Goal: Book appointment/travel/reservation

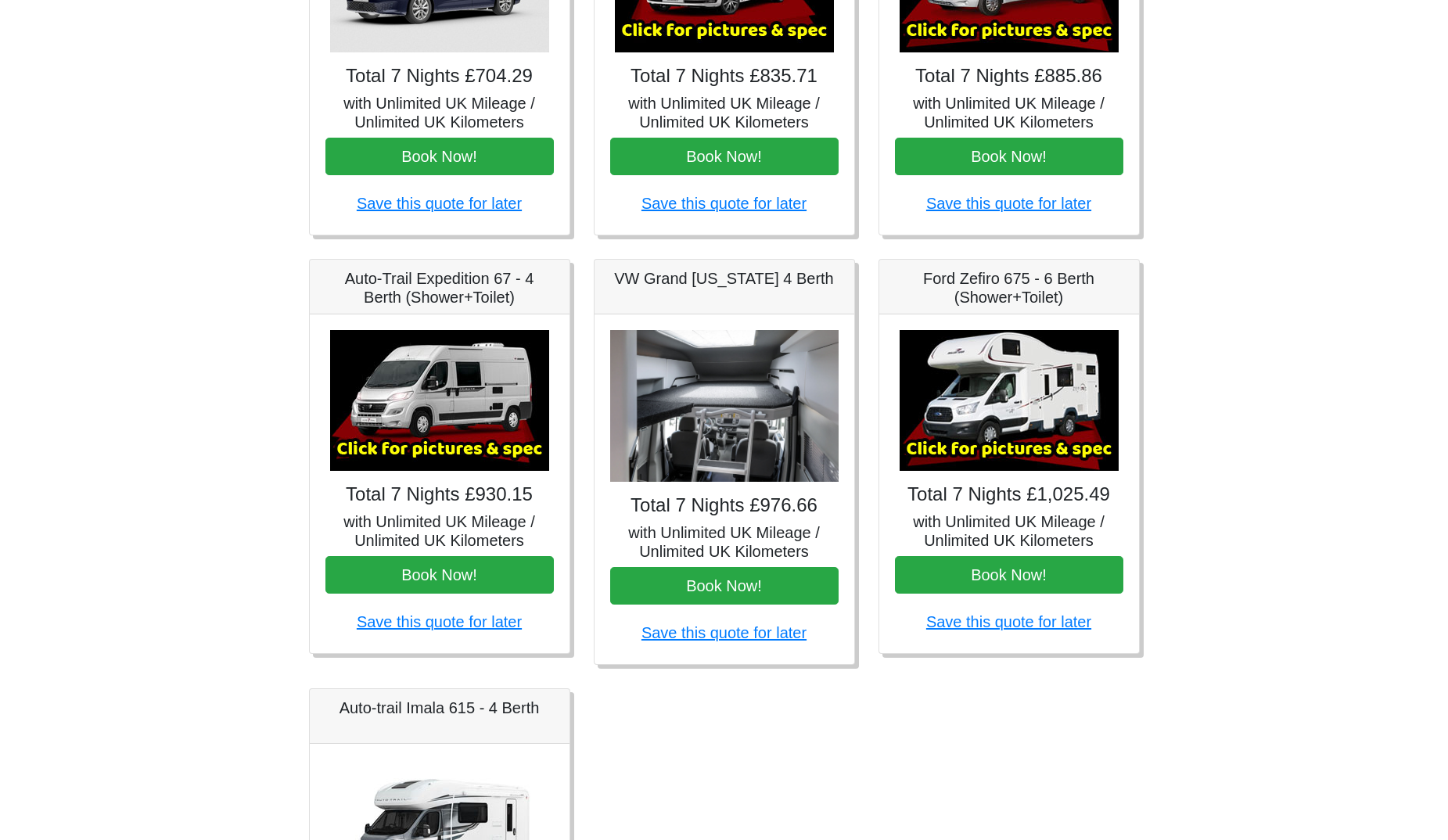
scroll to position [104, 0]
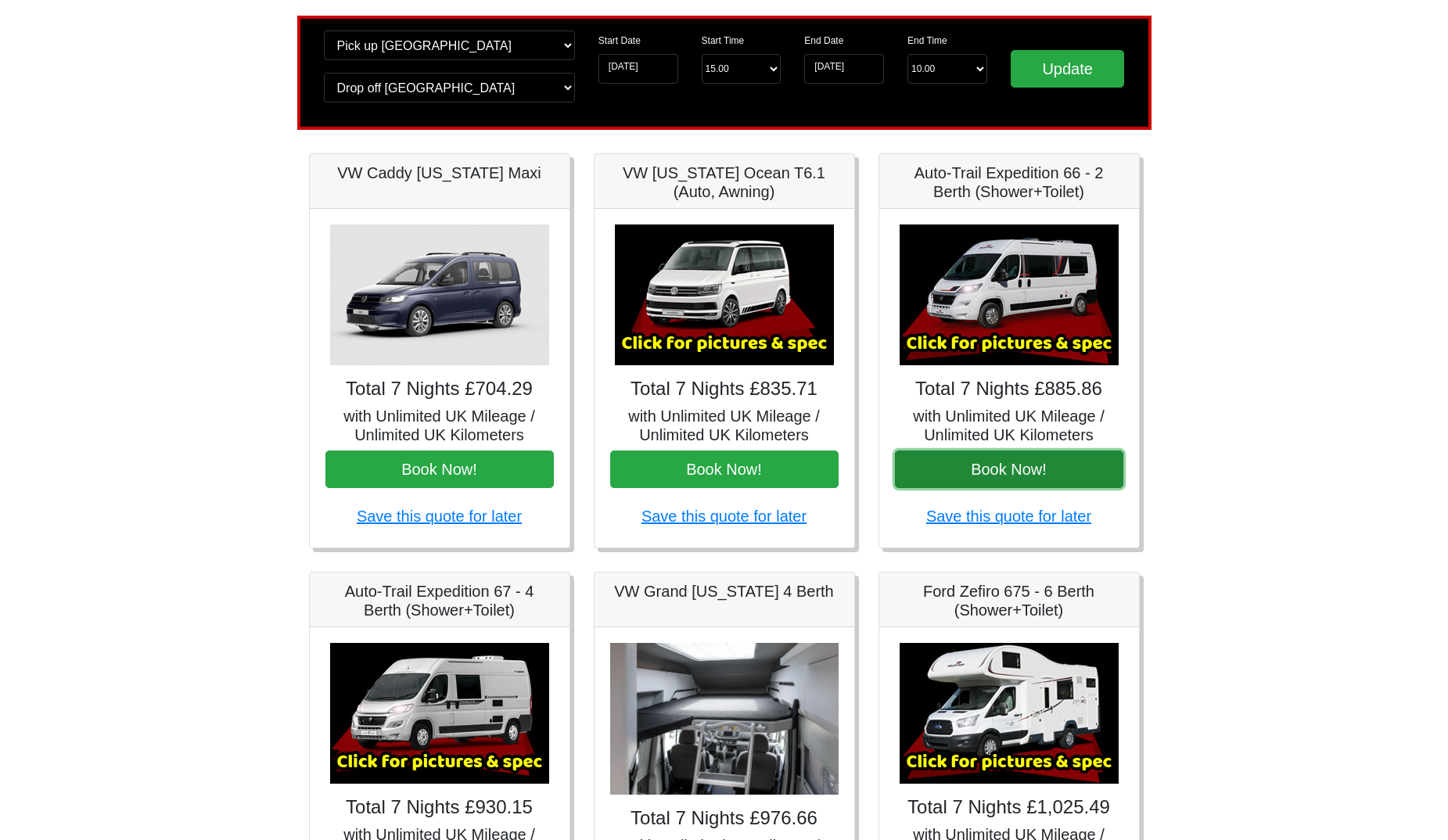
click at [1022, 475] on button "Book Now!" at bounding box center [1010, 469] width 228 height 37
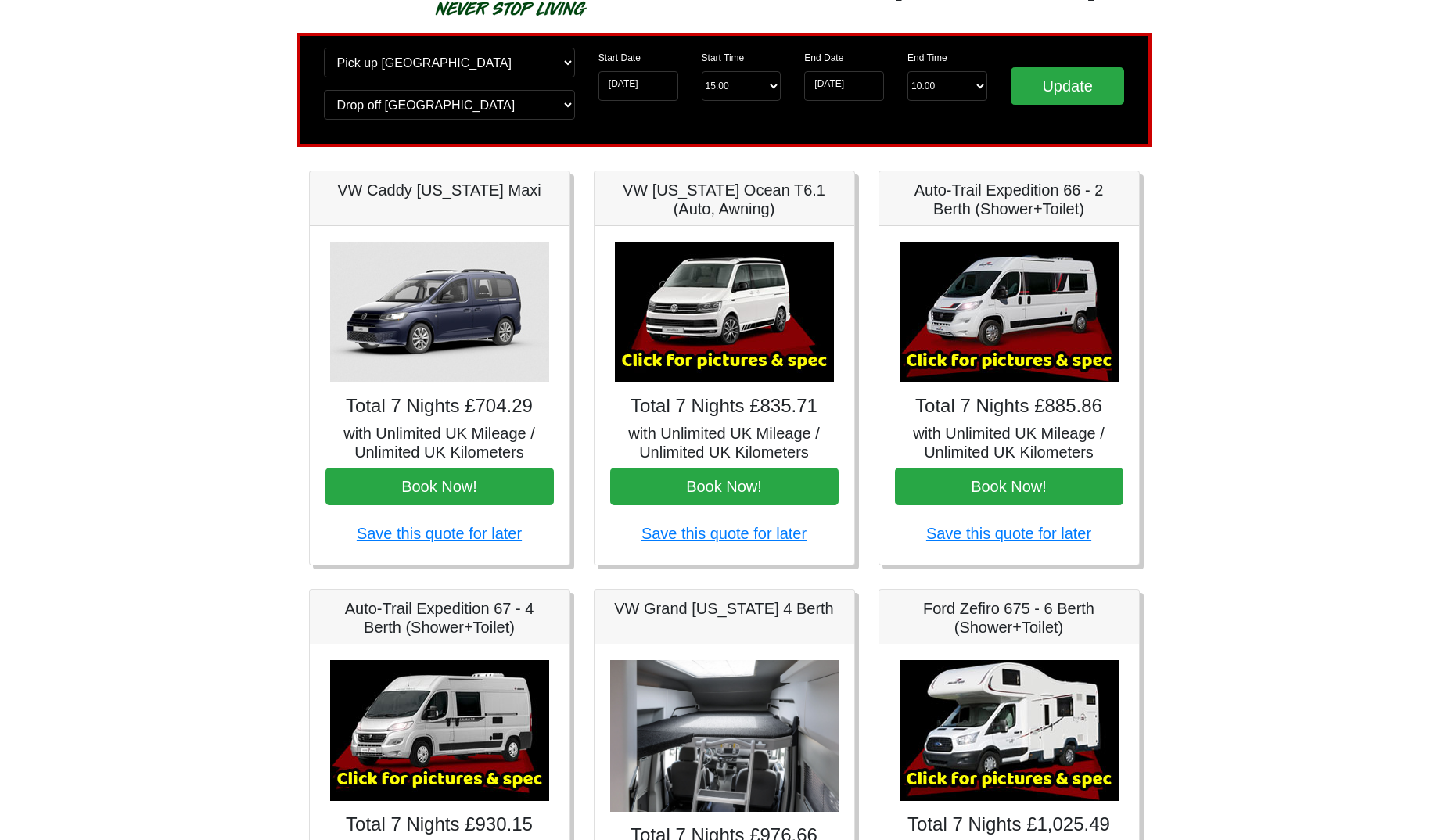
scroll to position [0, 0]
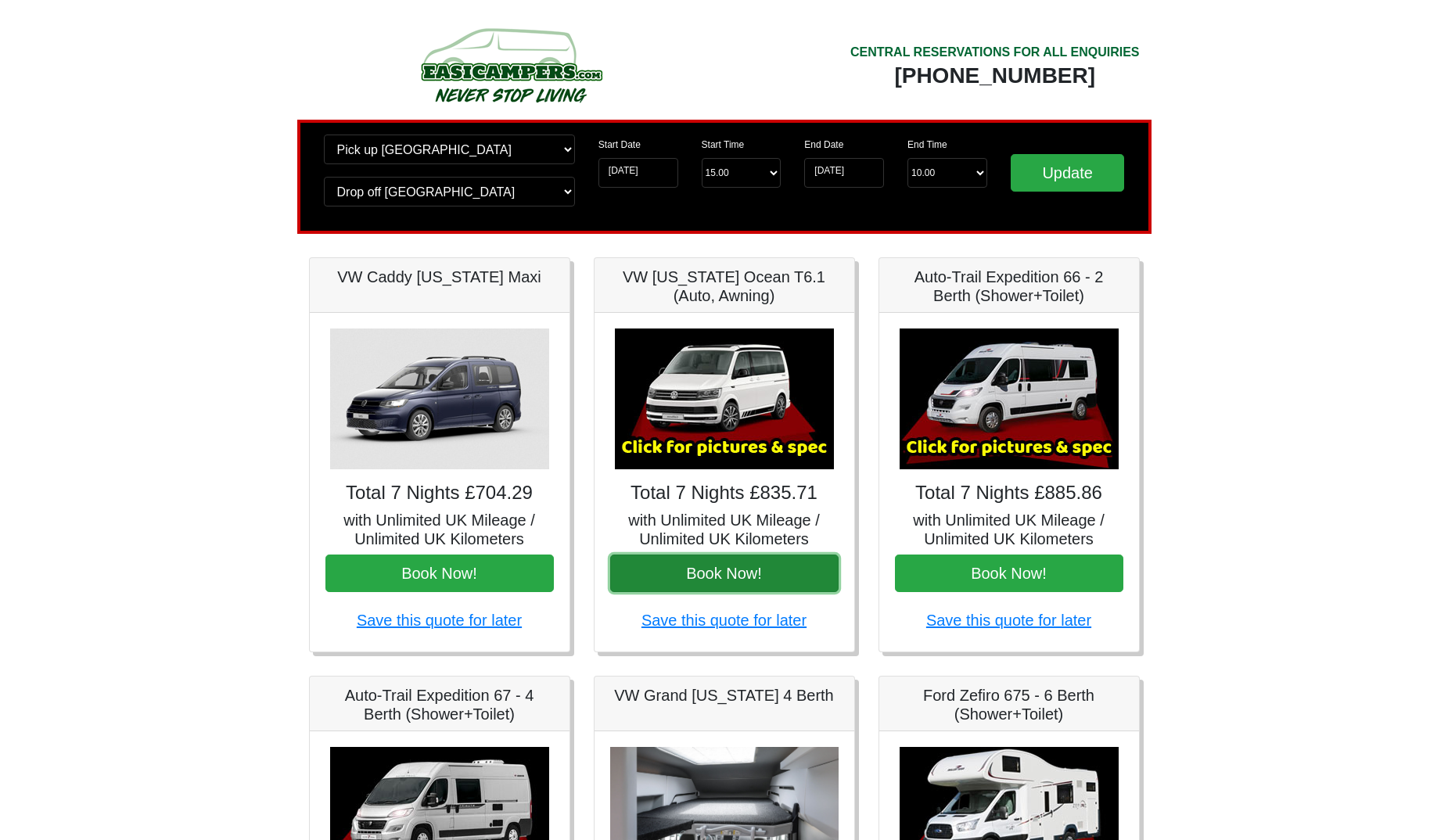
click at [786, 566] on button "Book Now!" at bounding box center [724, 572] width 228 height 37
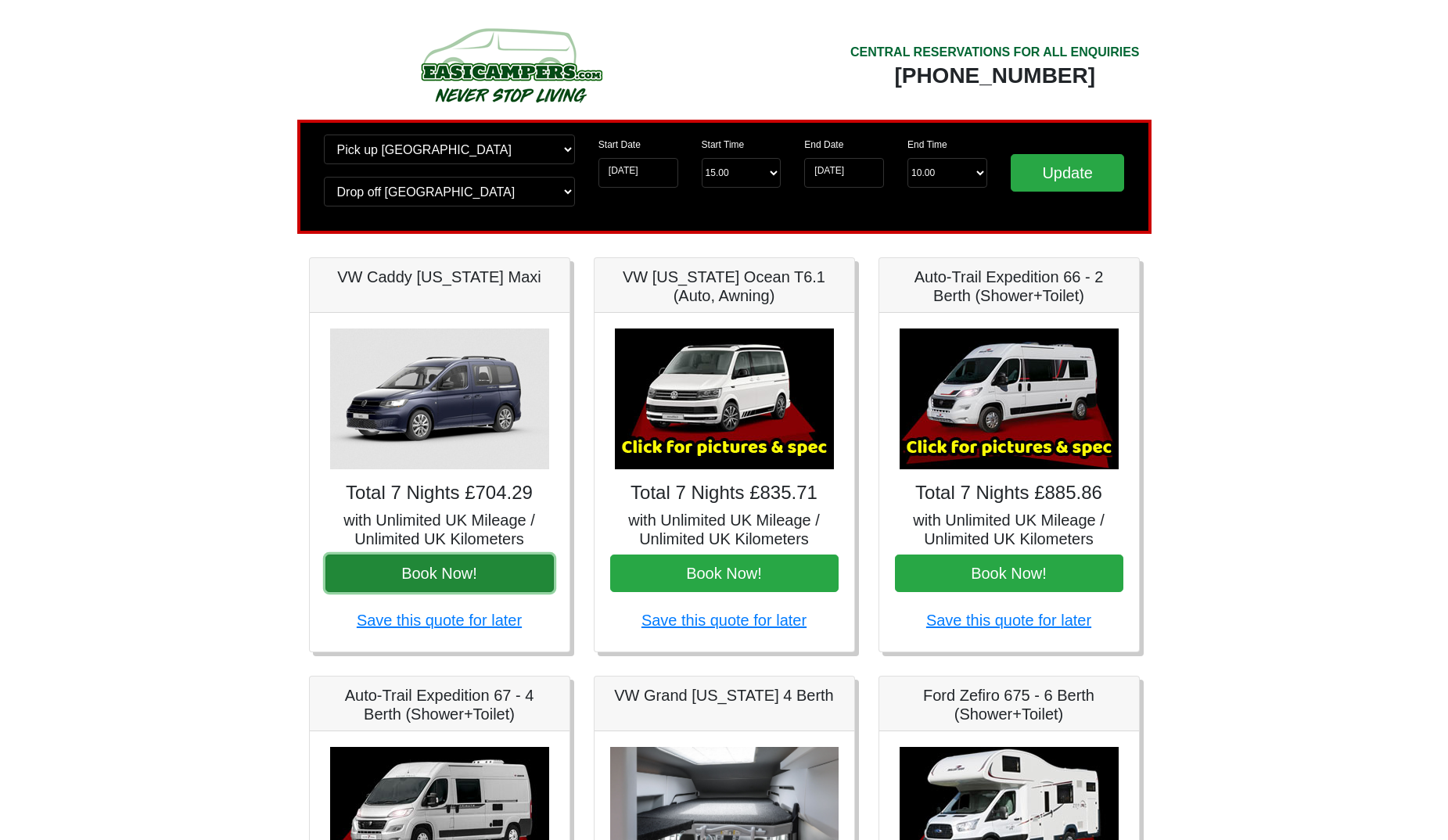
click at [493, 564] on button "Book Now!" at bounding box center [439, 572] width 228 height 37
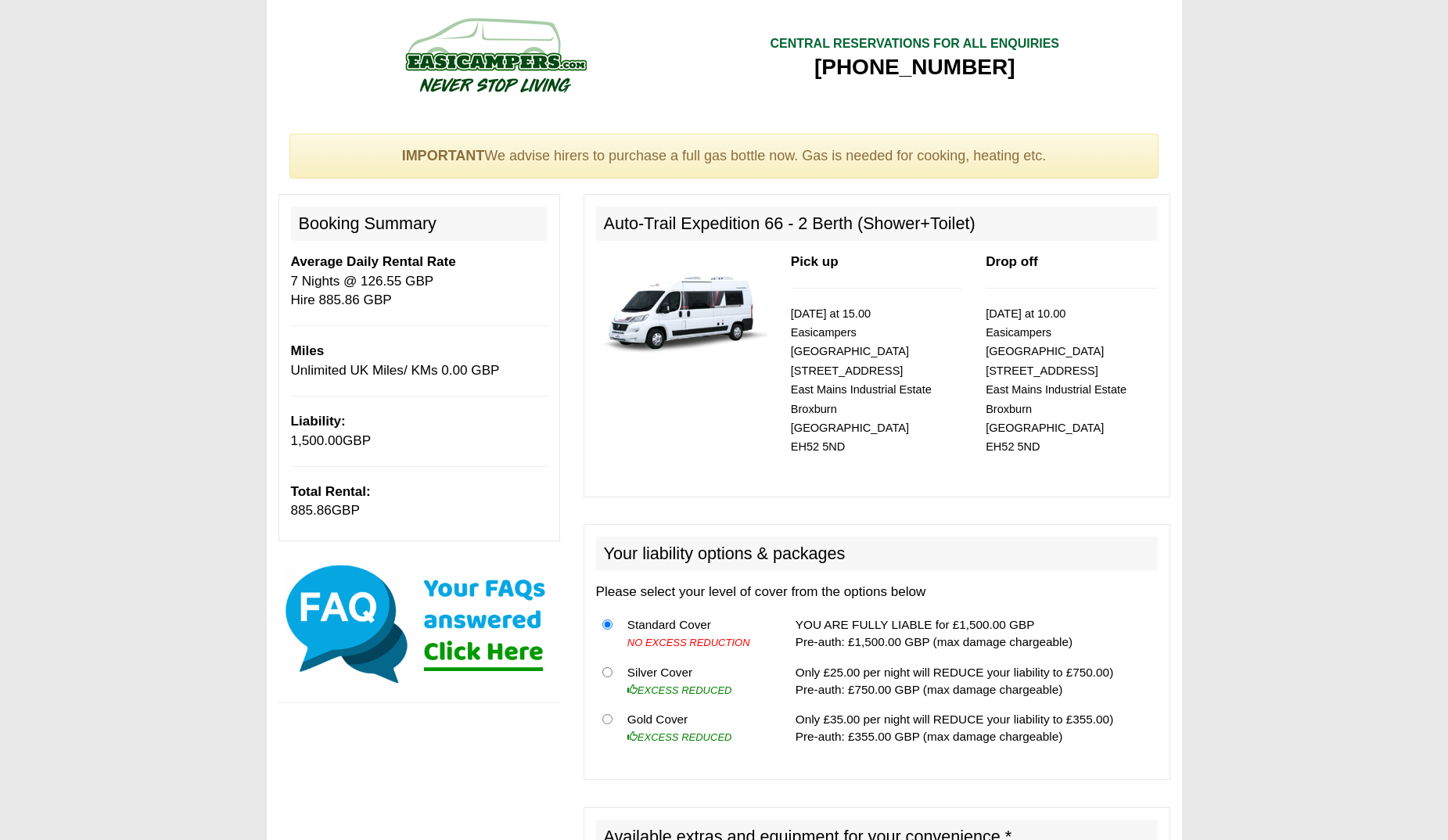
click at [676, 322] on img at bounding box center [682, 308] width 172 height 111
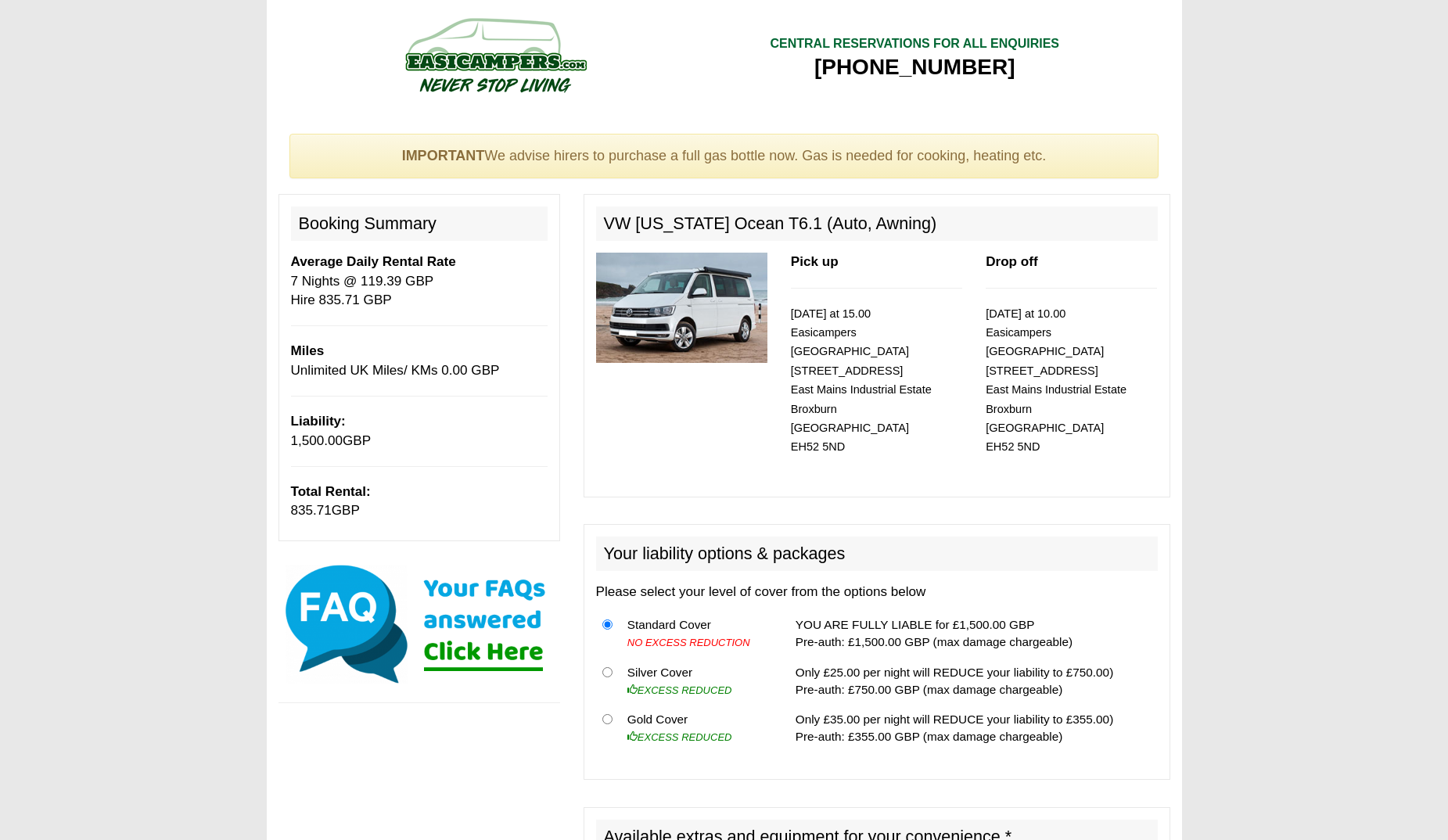
click at [667, 327] on img at bounding box center [682, 308] width 172 height 111
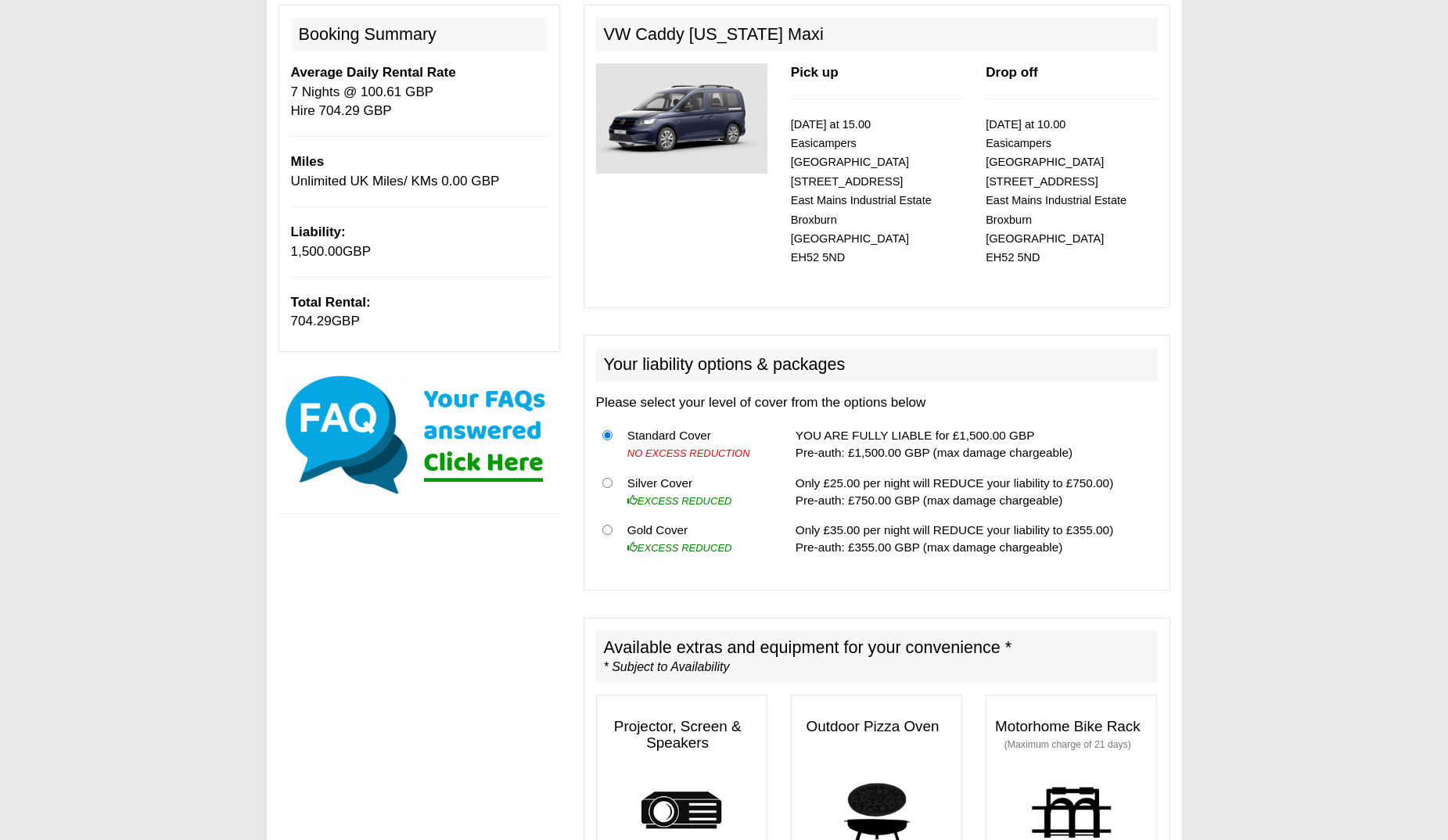
scroll to position [104, 0]
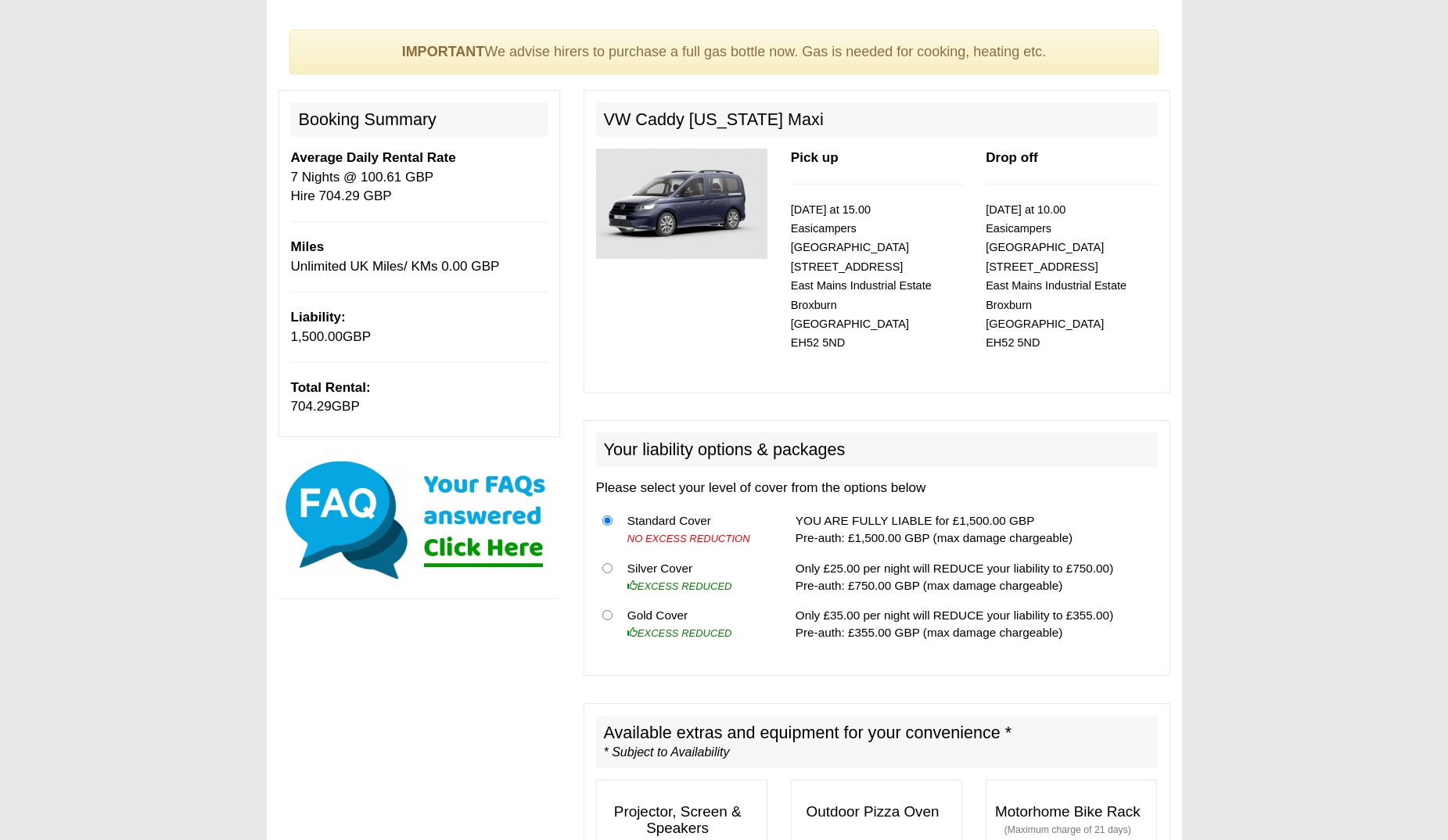
click at [721, 132] on h2 "VW Caddy [US_STATE] Maxi" at bounding box center [877, 119] width 561 height 34
click at [716, 228] on img at bounding box center [682, 204] width 172 height 111
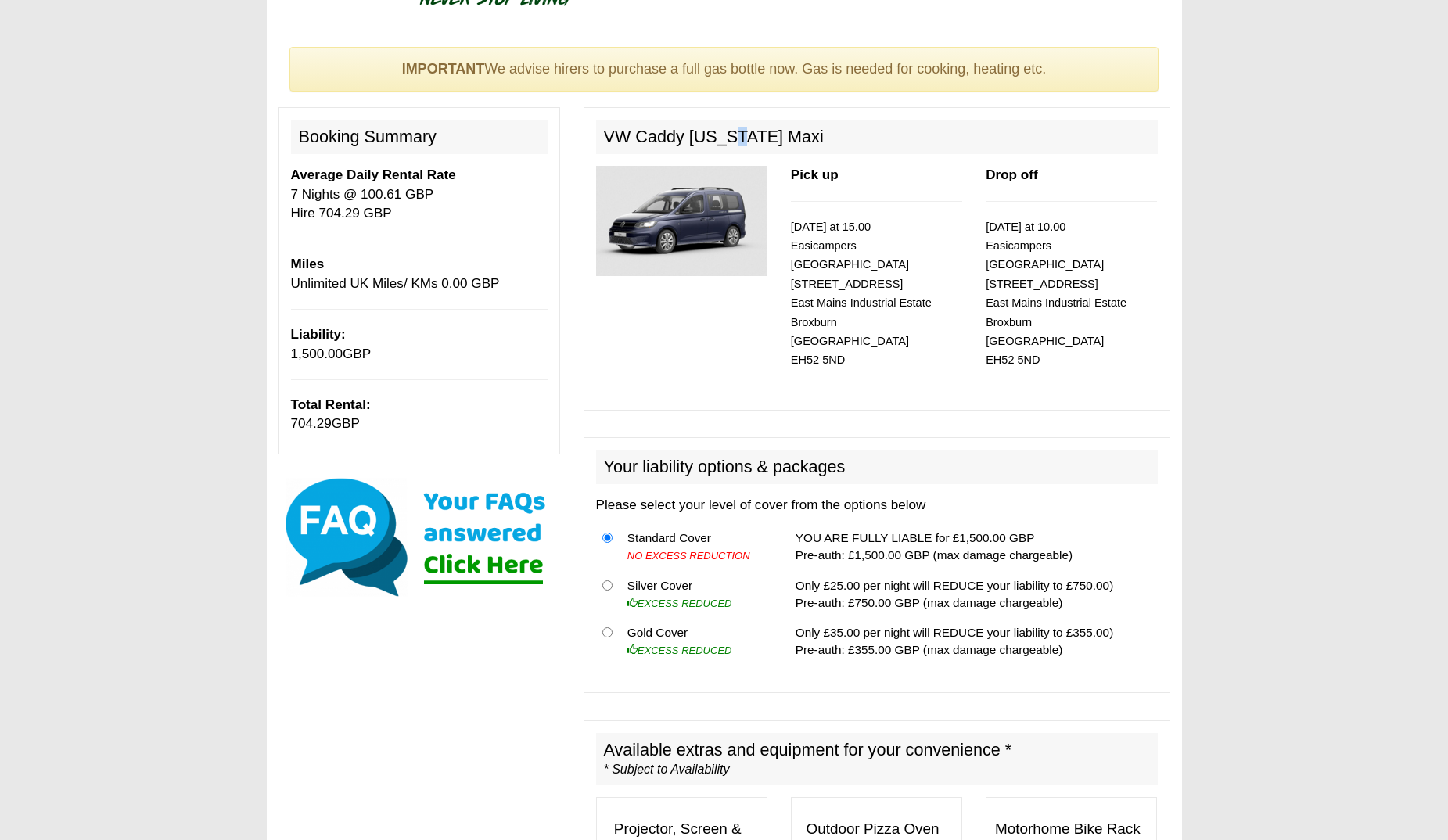
scroll to position [0, 0]
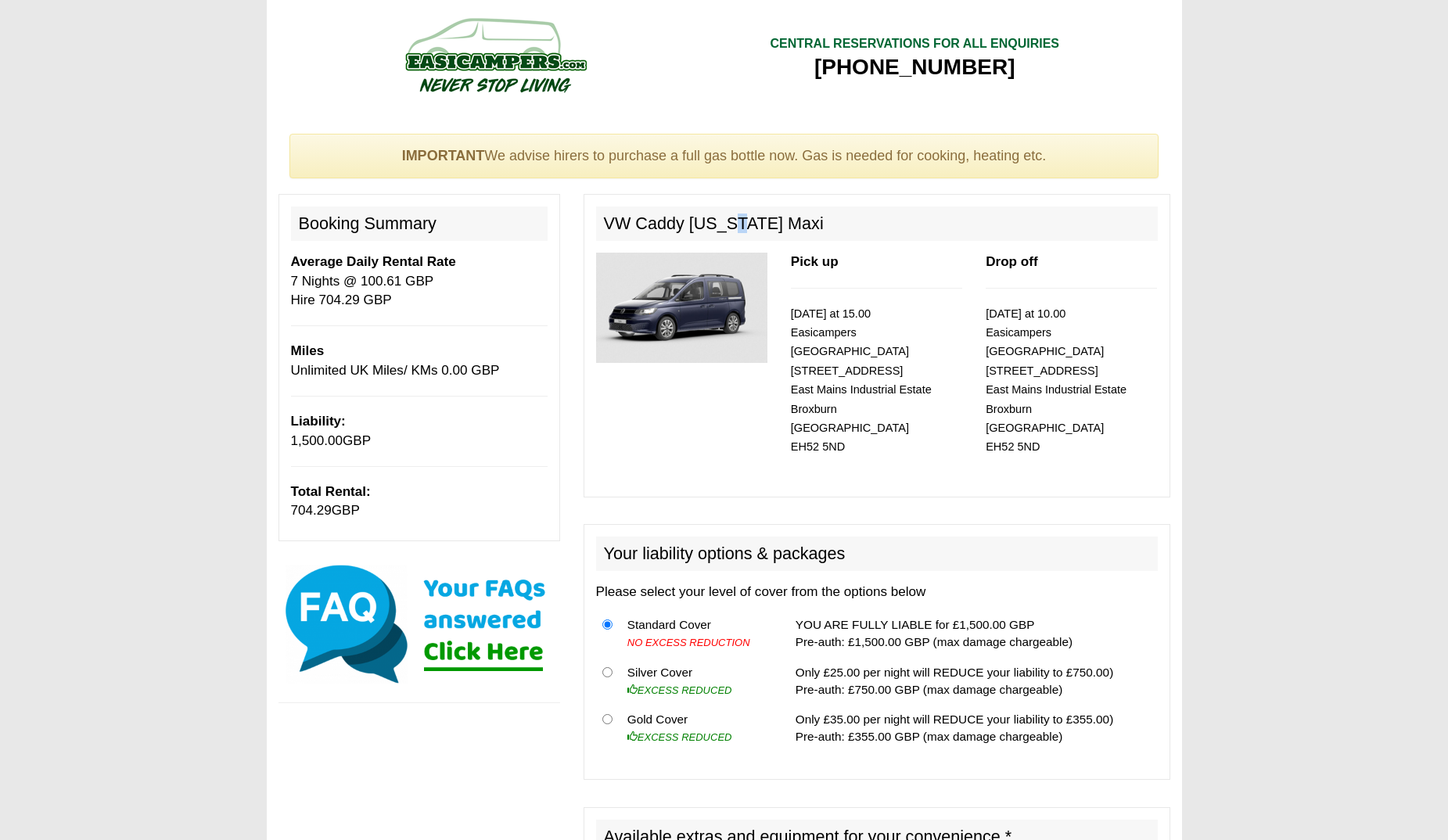
click at [721, 296] on img at bounding box center [682, 308] width 172 height 111
click at [808, 241] on div "VW Caddy California Maxi Pick up 30/08/2025 at 15.00 Easicampers Edinburgh 1 Dr…" at bounding box center [876, 345] width 587 height 302
click at [724, 296] on img at bounding box center [682, 308] width 172 height 111
drag, startPoint x: 795, startPoint y: 221, endPoint x: 607, endPoint y: 216, distance: 188.1
click at [607, 216] on h2 "VW Caddy [US_STATE] Maxi" at bounding box center [877, 223] width 561 height 34
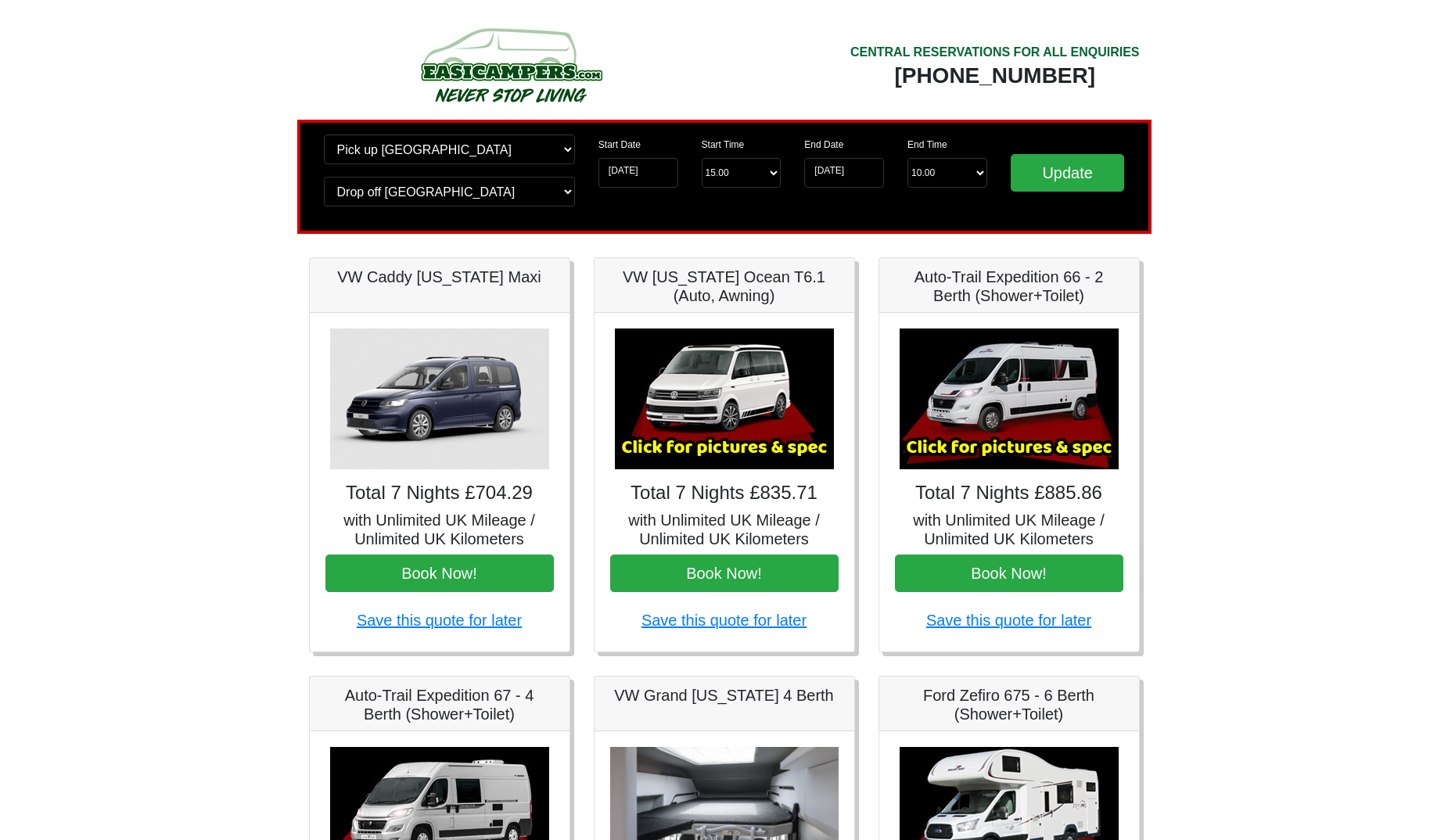
click at [1044, 404] on img at bounding box center [1009, 399] width 219 height 141
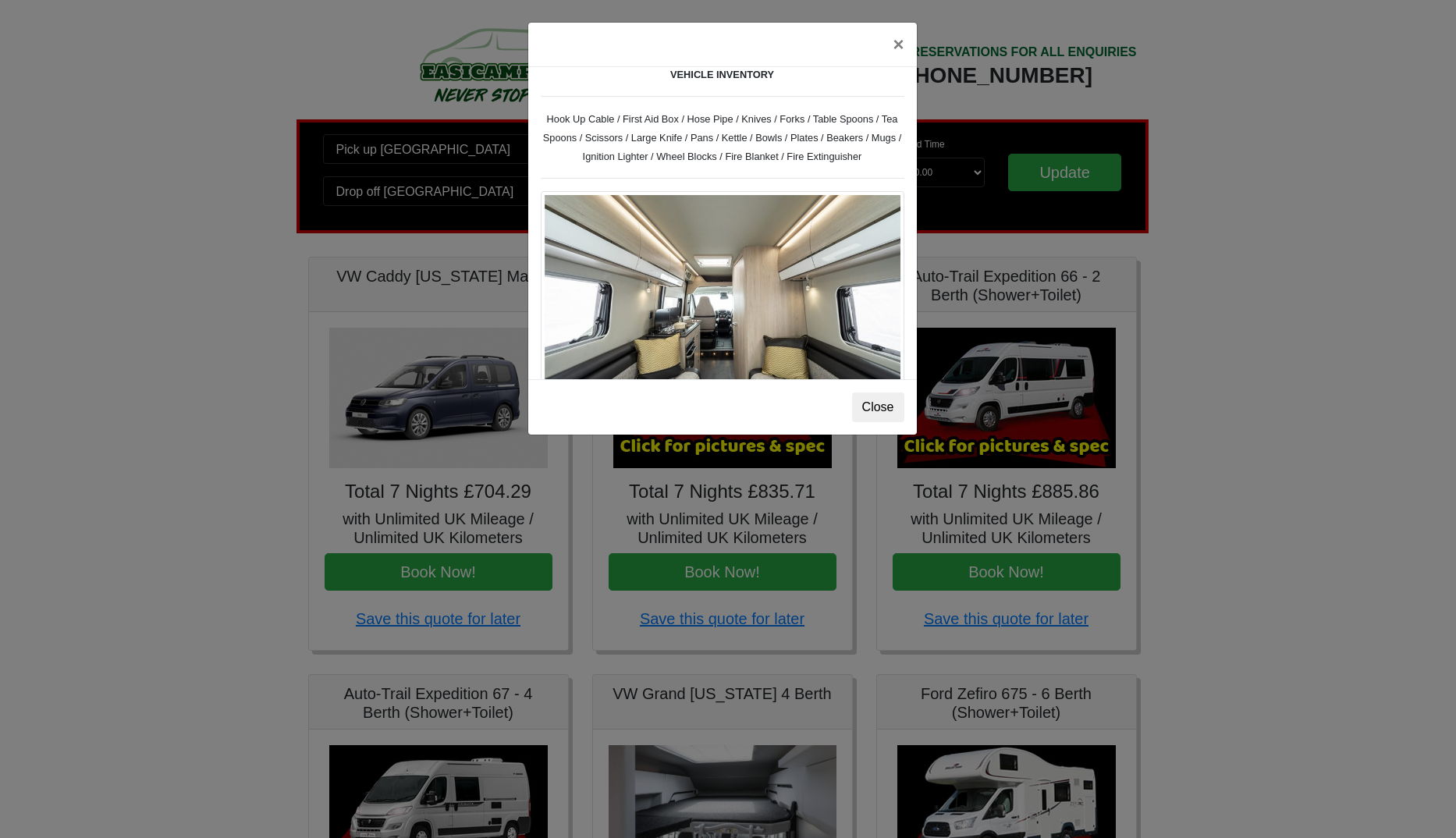
scroll to position [687, 0]
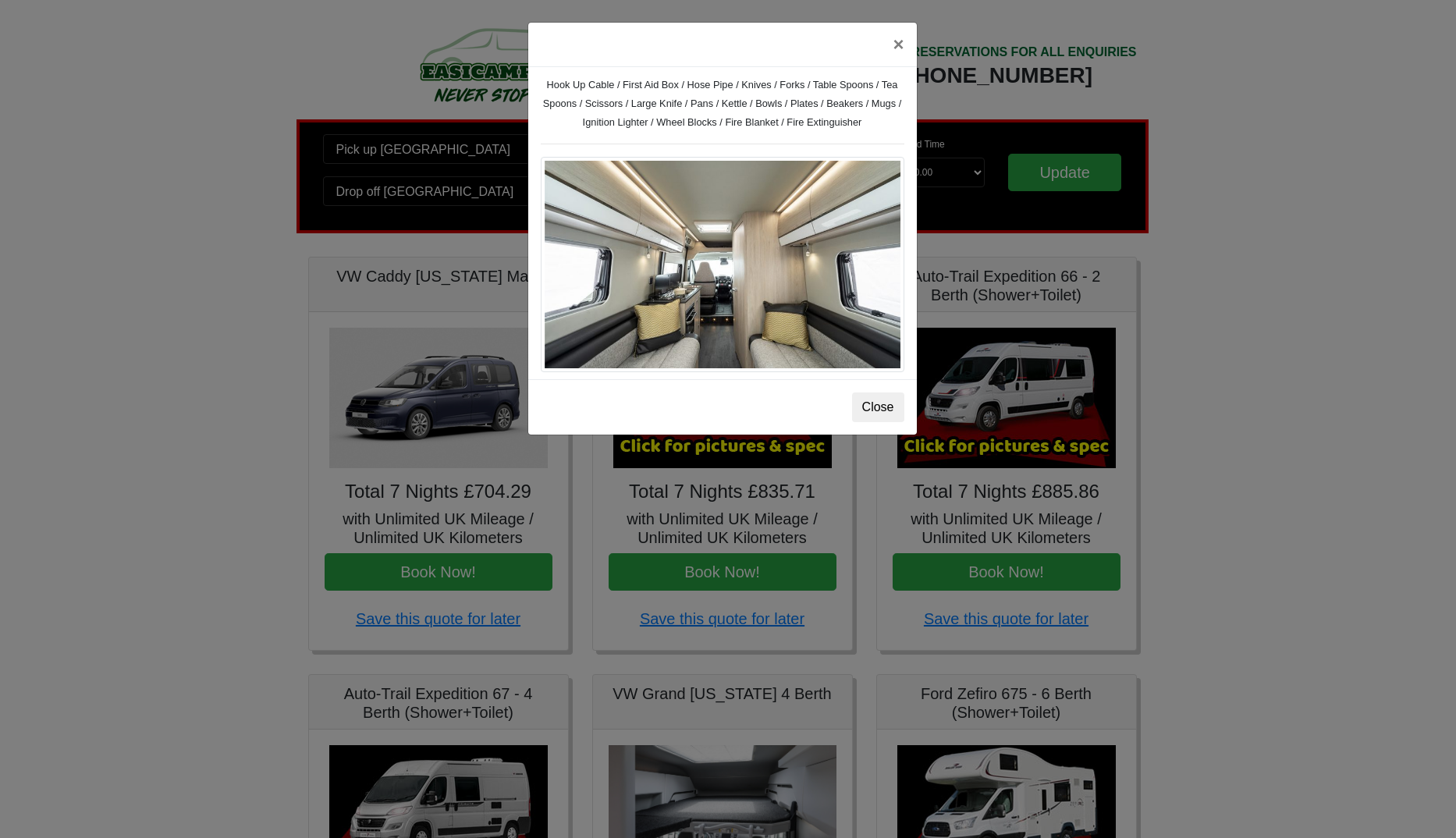
click at [820, 265] on img at bounding box center [722, 264] width 363 height 216
click at [1364, 364] on div "× Fiat [PERSON_NAME] L 2 Spec TECHNICAL DATA Engine: Fiat Ducato 115bhp, 2 litr…" at bounding box center [728, 419] width 1456 height 838
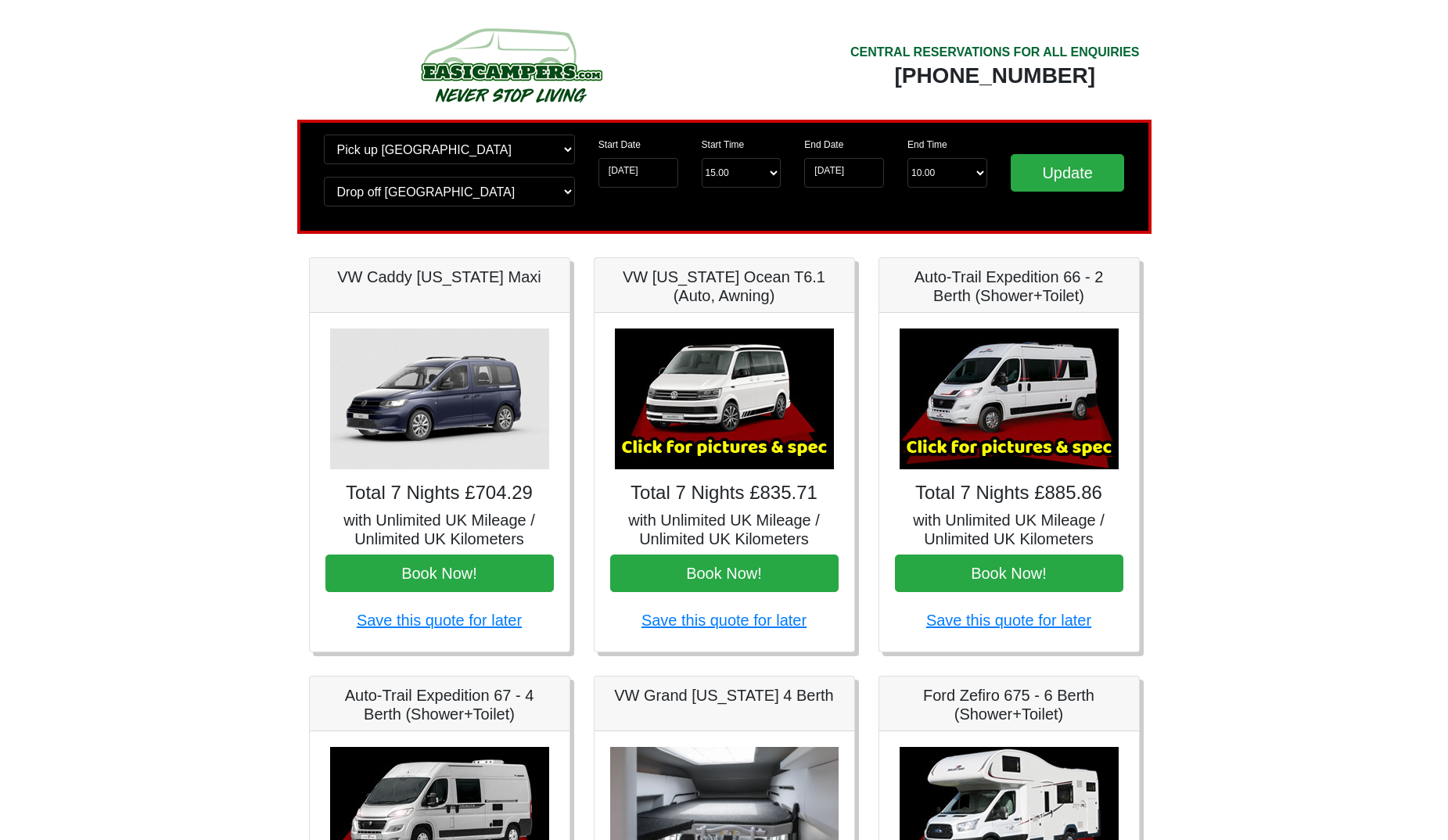
click at [739, 410] on img at bounding box center [724, 399] width 219 height 141
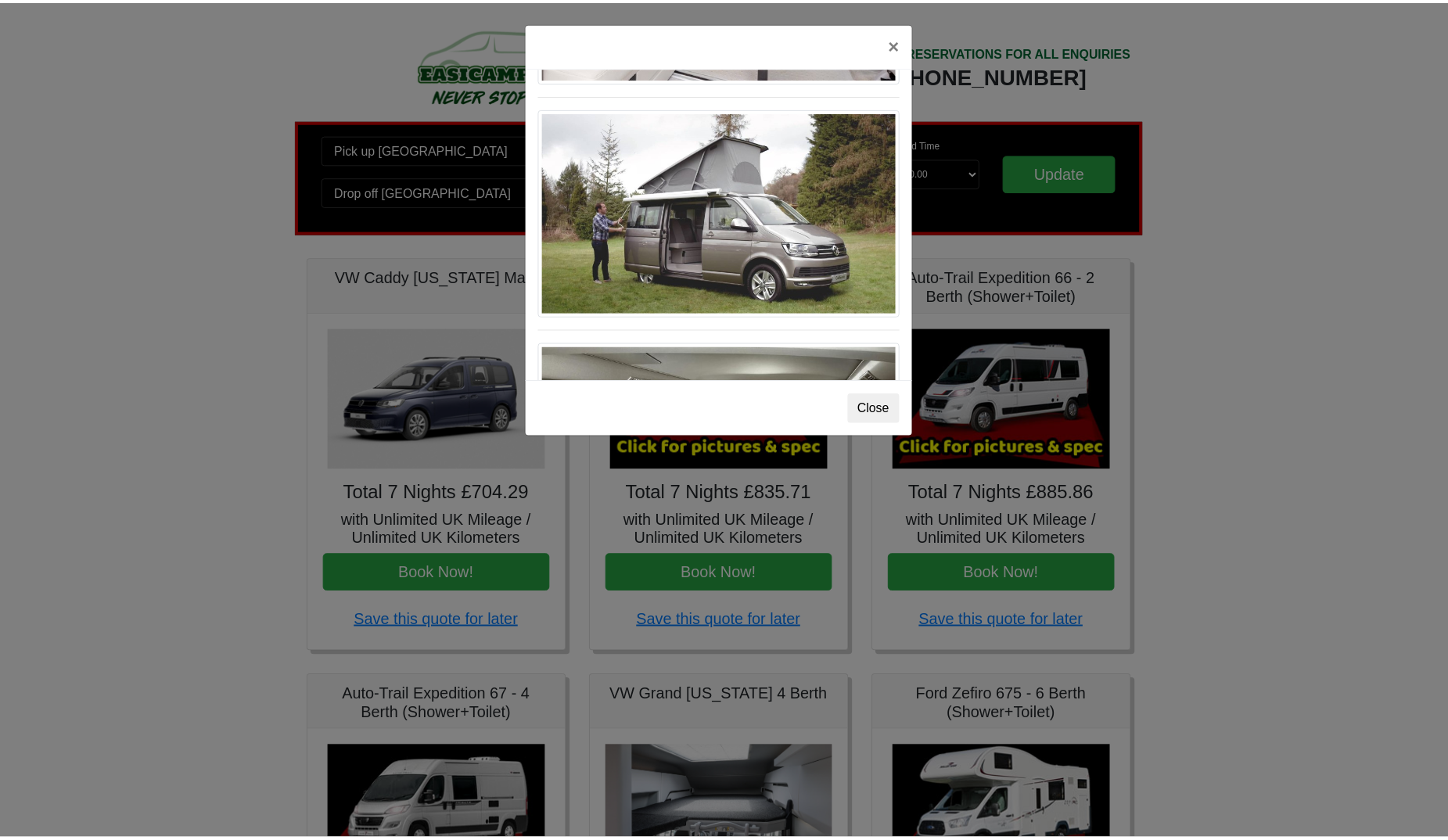
scroll to position [1497, 0]
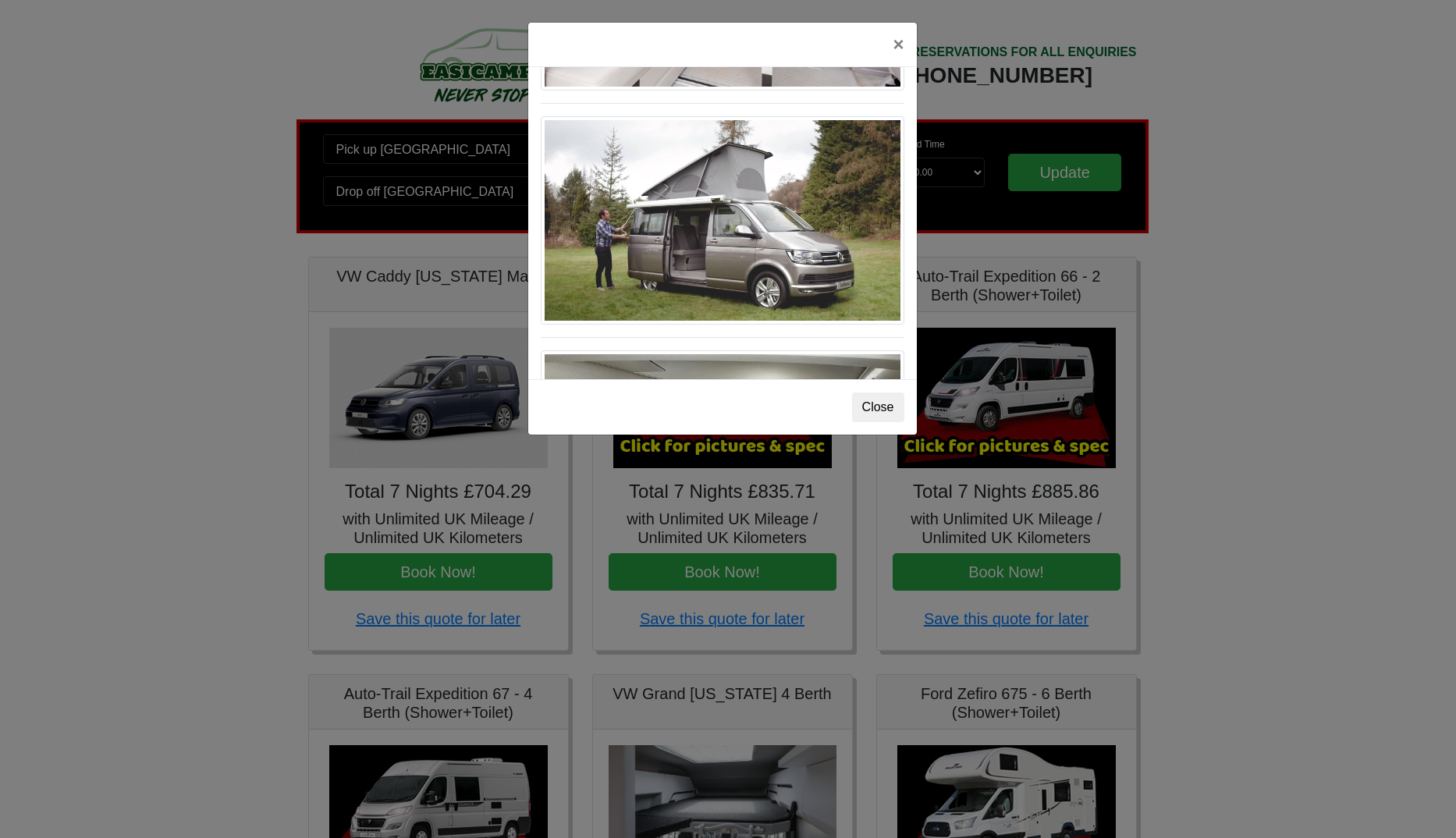
click at [1251, 367] on div "× VW [US_STATE] Ocean T6 Spec TECHNICAL DATA Engine: Diesel Transmission: DSG A…" at bounding box center [728, 419] width 1456 height 838
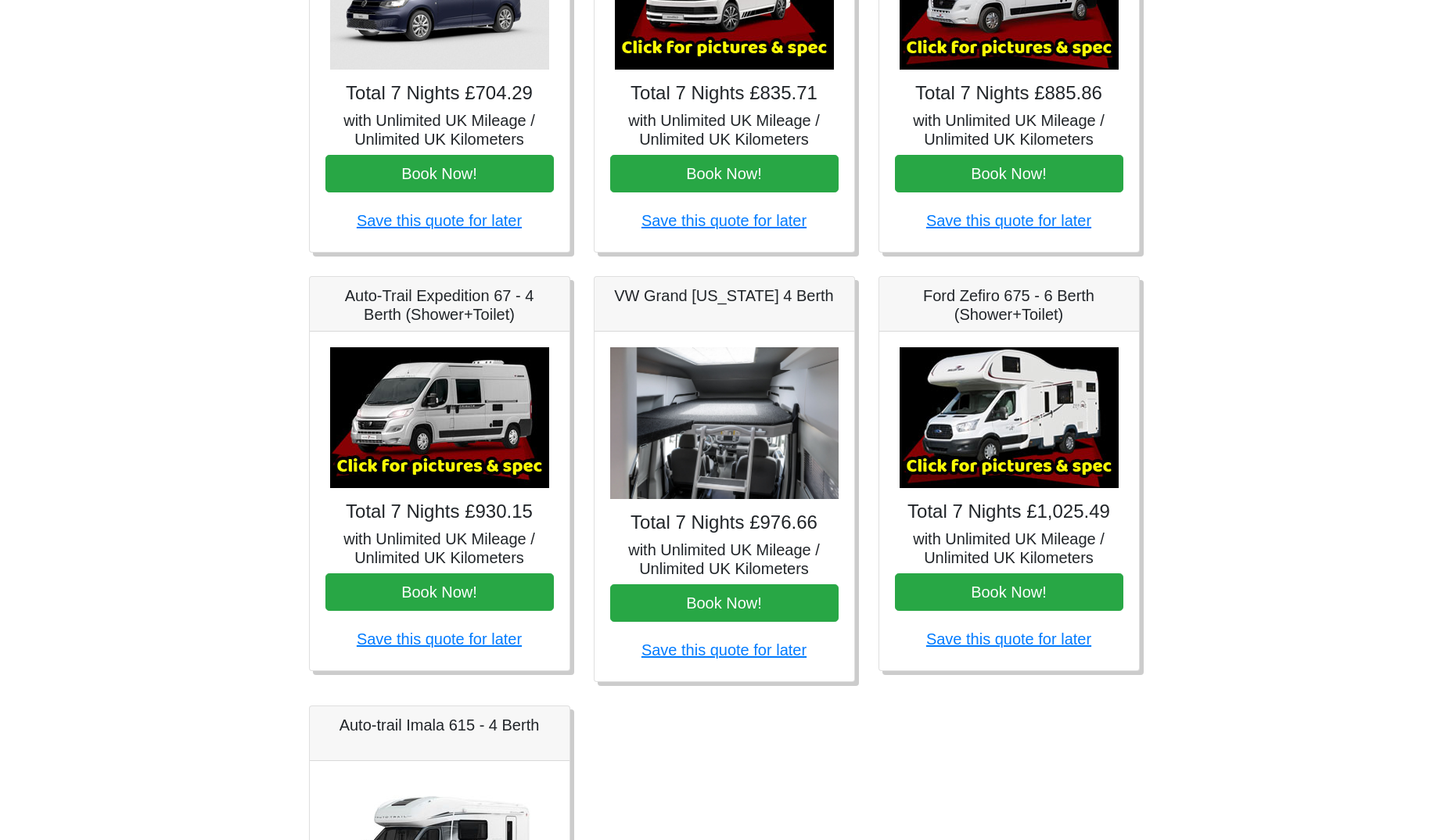
scroll to position [95, 0]
